Goal: Task Accomplishment & Management: Manage account settings

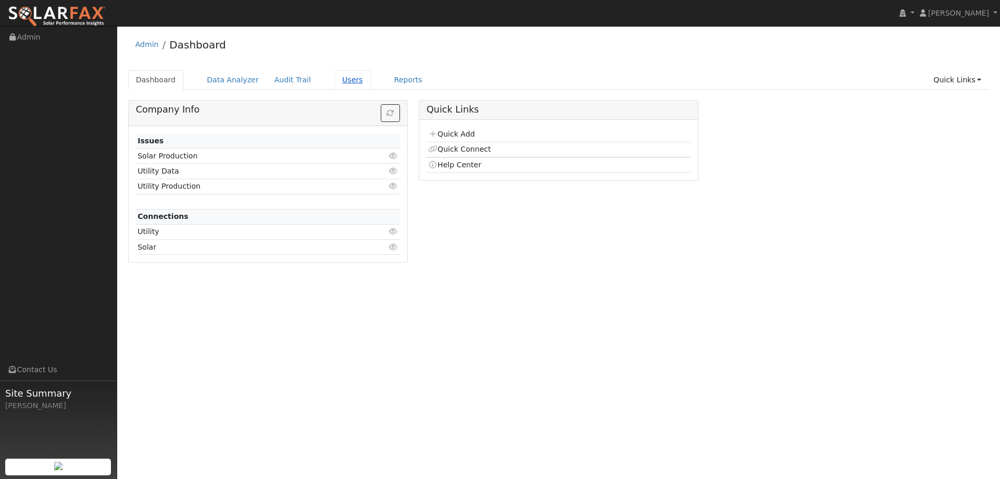
click at [342, 78] on link "Users" at bounding box center [352, 79] width 36 height 19
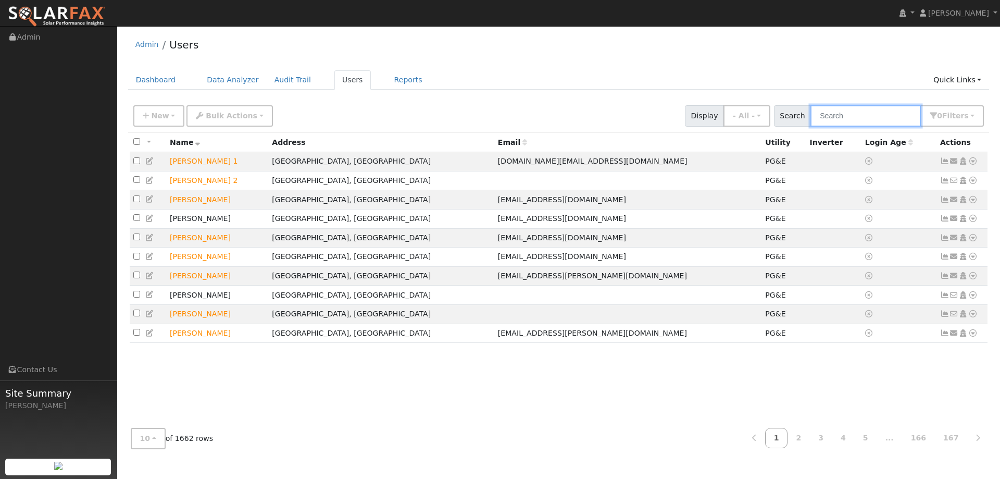
click at [862, 114] on input "text" at bounding box center [866, 115] width 110 height 21
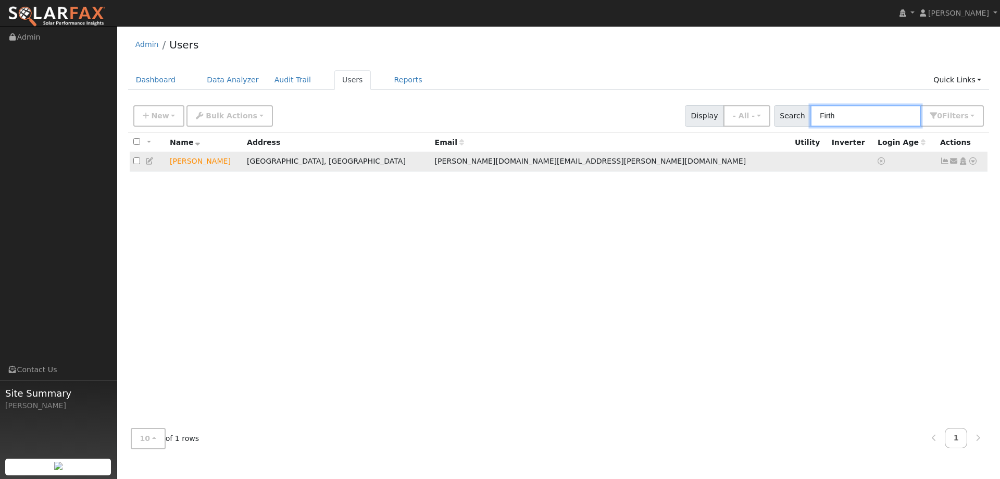
type input "Firth"
click at [969, 162] on icon at bounding box center [973, 160] width 9 height 7
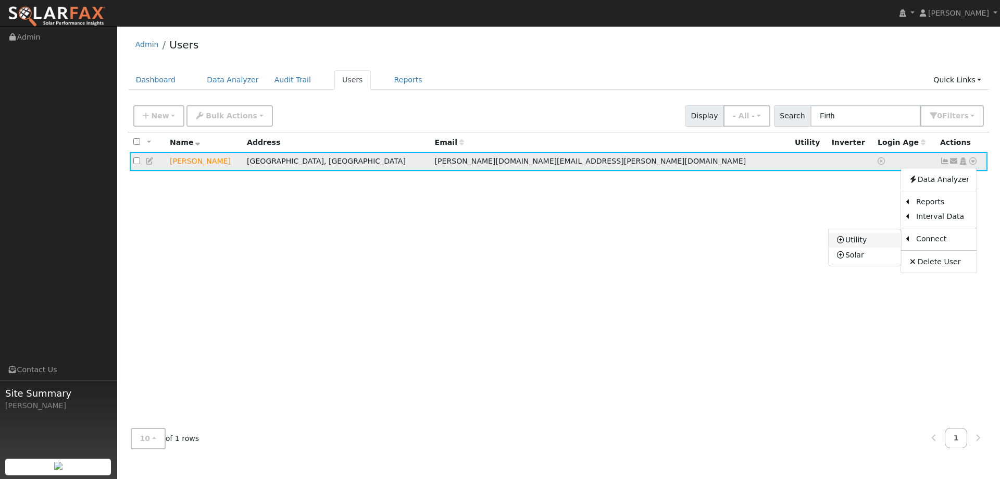
click at [867, 243] on link "Utility" at bounding box center [865, 240] width 72 height 15
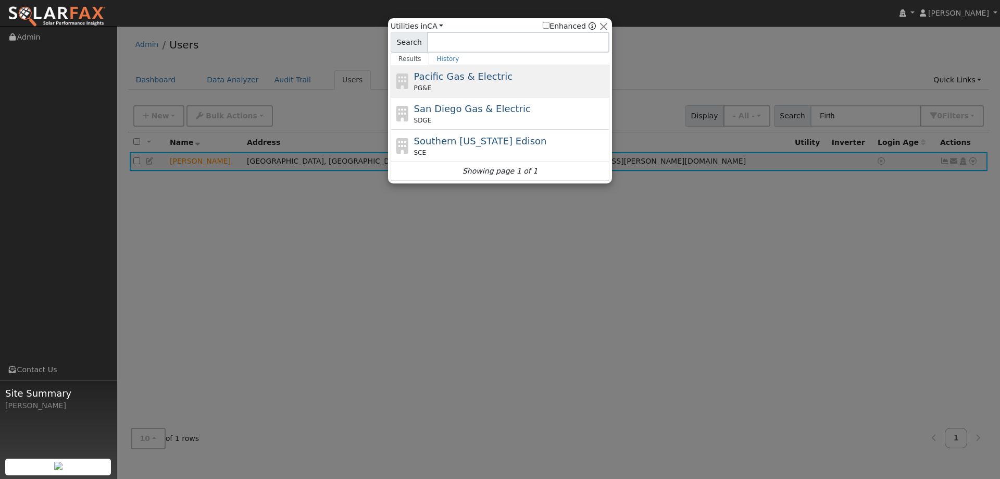
click at [480, 89] on div "PG&E" at bounding box center [510, 87] width 193 height 9
